Goal: Information Seeking & Learning: Check status

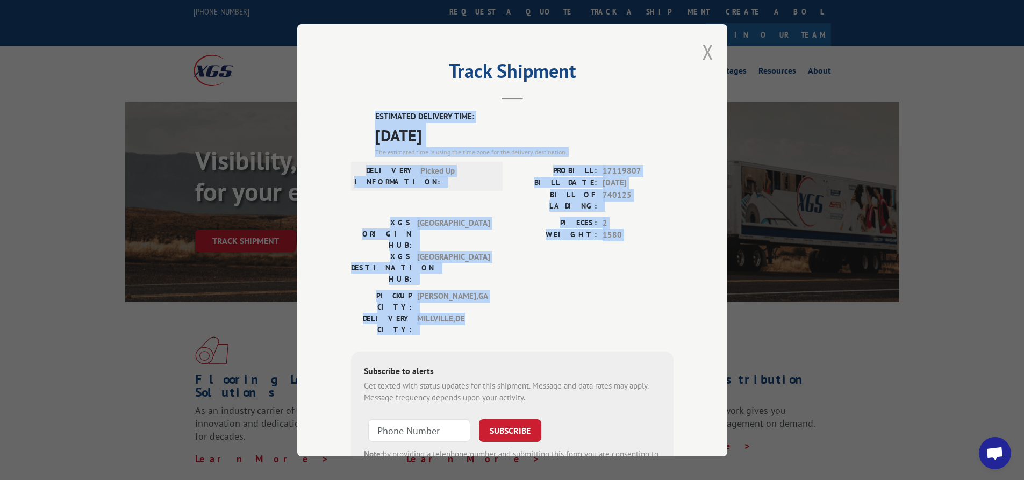
click at [702, 52] on button "Close modal" at bounding box center [708, 52] width 12 height 29
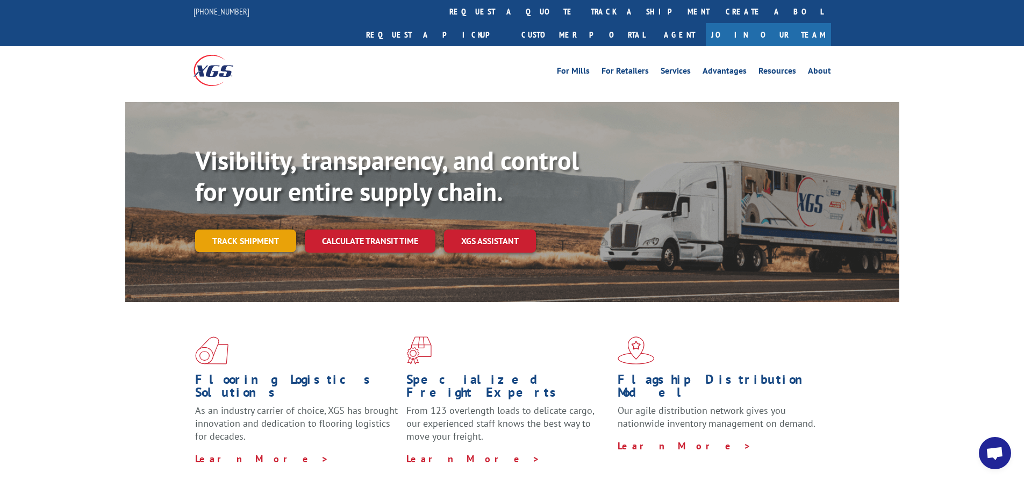
click at [244, 230] on link "Track shipment" at bounding box center [245, 241] width 101 height 23
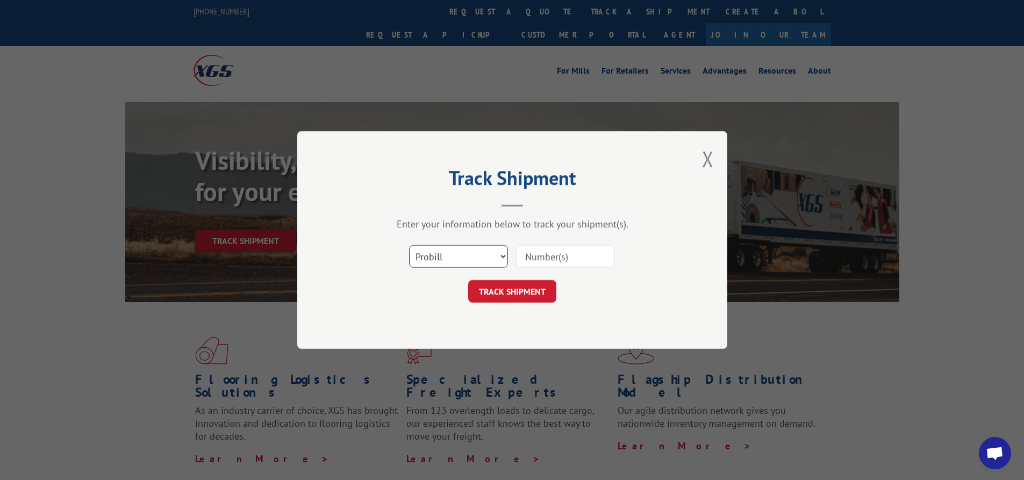
click at [488, 261] on select "Select category... Probill BOL PO" at bounding box center [458, 256] width 99 height 23
select select "bol"
click at [409, 245] on select "Select category... Probill BOL PO" at bounding box center [458, 256] width 99 height 23
click at [588, 257] on input at bounding box center [565, 256] width 99 height 23
type input "740463"
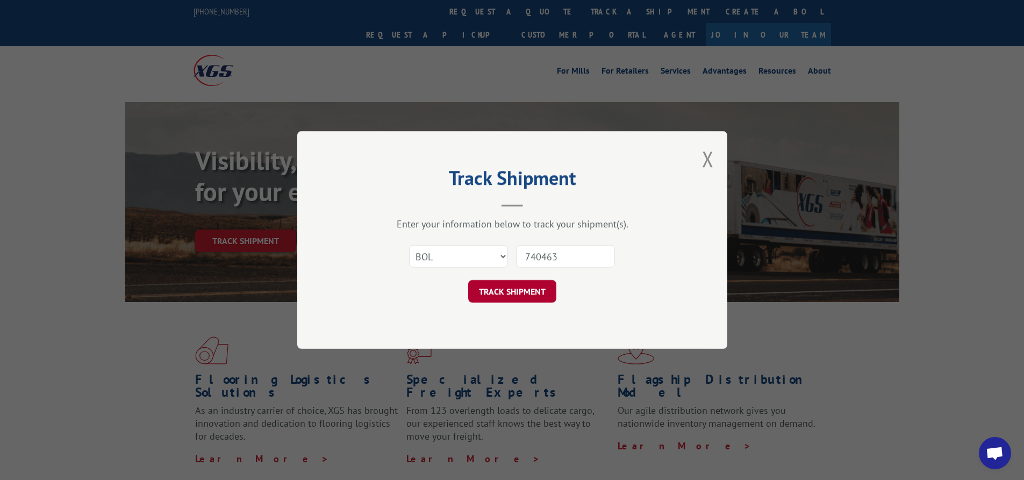
click at [480, 294] on button "TRACK SHIPMENT" at bounding box center [512, 291] width 88 height 23
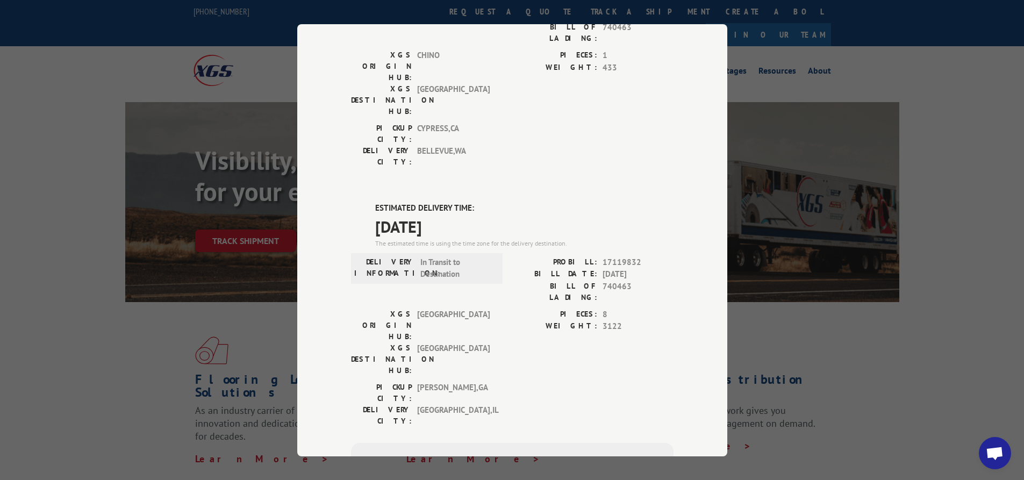
scroll to position [161, 0]
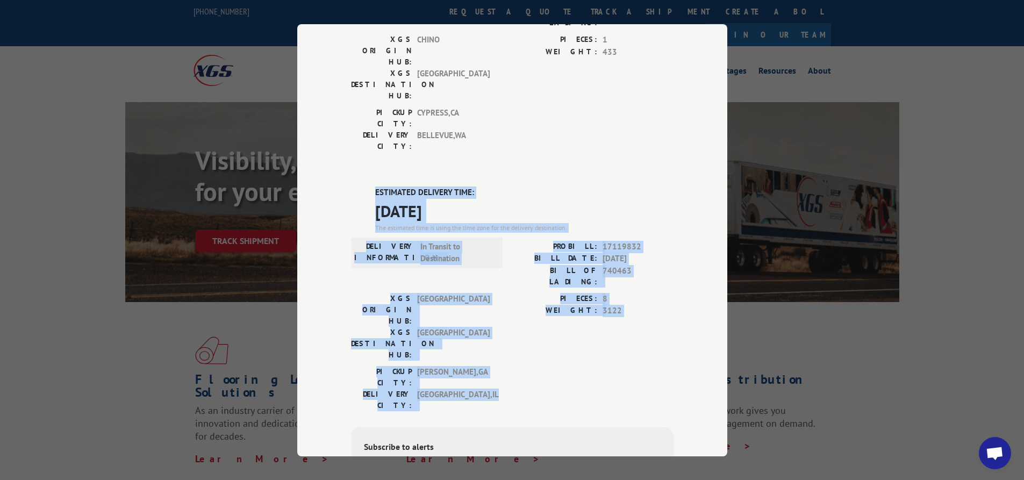
drag, startPoint x: 466, startPoint y: 273, endPoint x: 354, endPoint y: 122, distance: 187.6
click at [354, 187] on div "ESTIMATED DELIVERY TIME: [DATE] The estimated time is using the time zone for t…" at bounding box center [512, 380] width 323 height 387
copy div "ESTIMATED DELIVERY TIME: [DATE] The estimated time is using the time zone for t…"
